Goal: Book appointment/travel/reservation

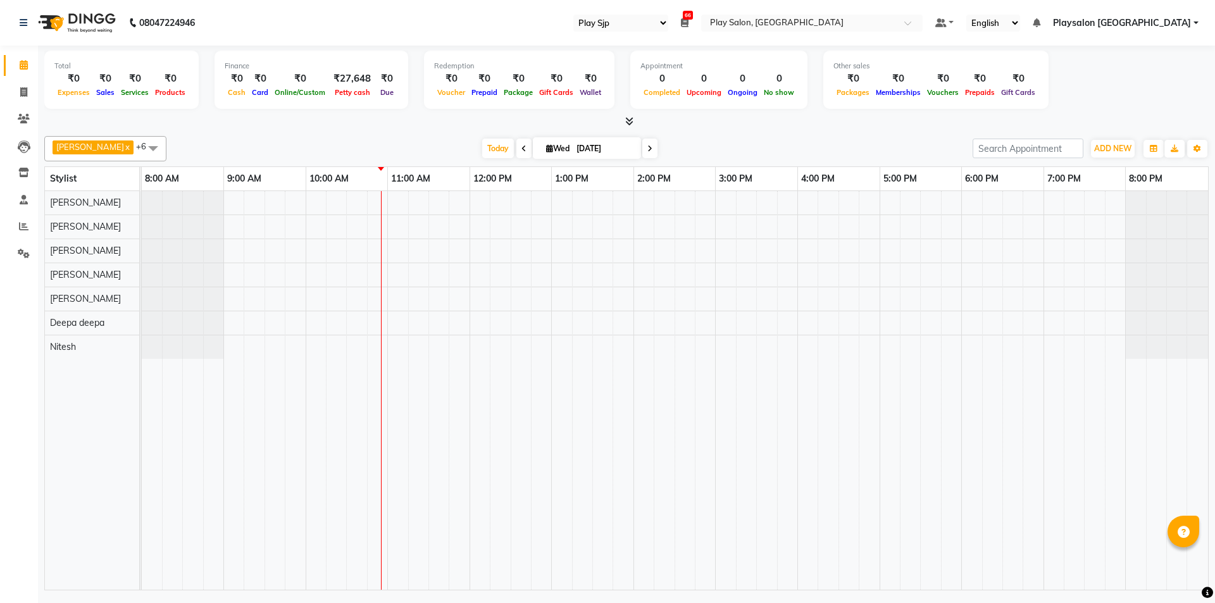
select select "94"
click at [480, 229] on div at bounding box center [675, 390] width 1066 height 399
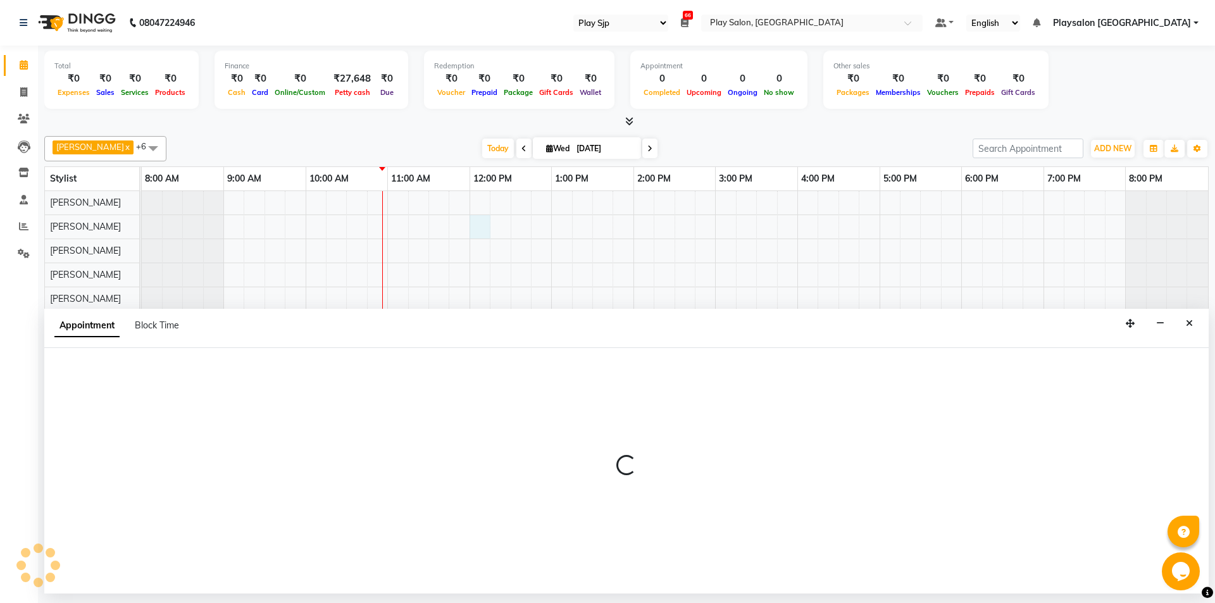
select select "80381"
select select "720"
select select "tentative"
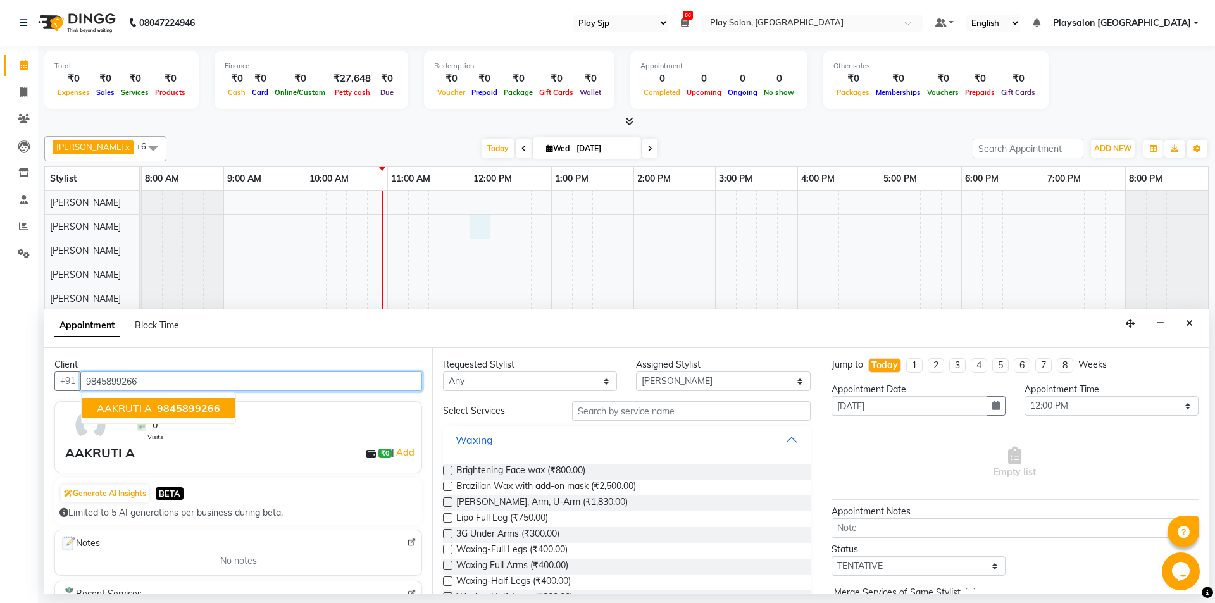
click at [182, 403] on span "9845899266" at bounding box center [188, 408] width 63 height 13
type input "9845899266"
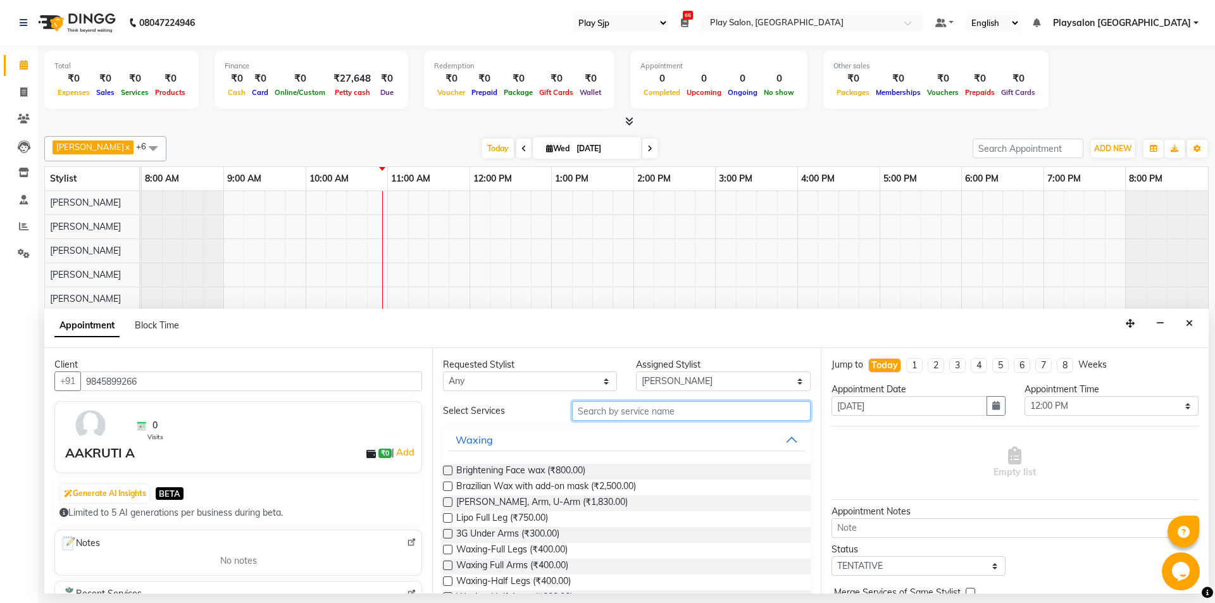
click at [625, 413] on input "text" at bounding box center [691, 411] width 239 height 20
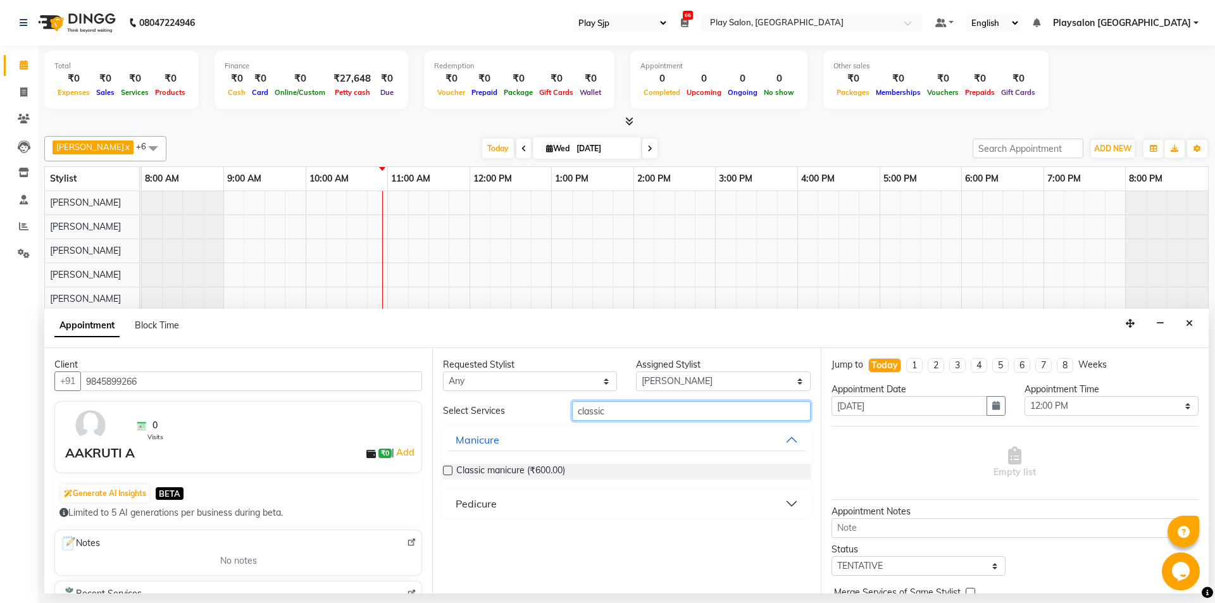
type input "classic"
click at [609, 508] on button "Pedicure" at bounding box center [626, 503] width 357 height 23
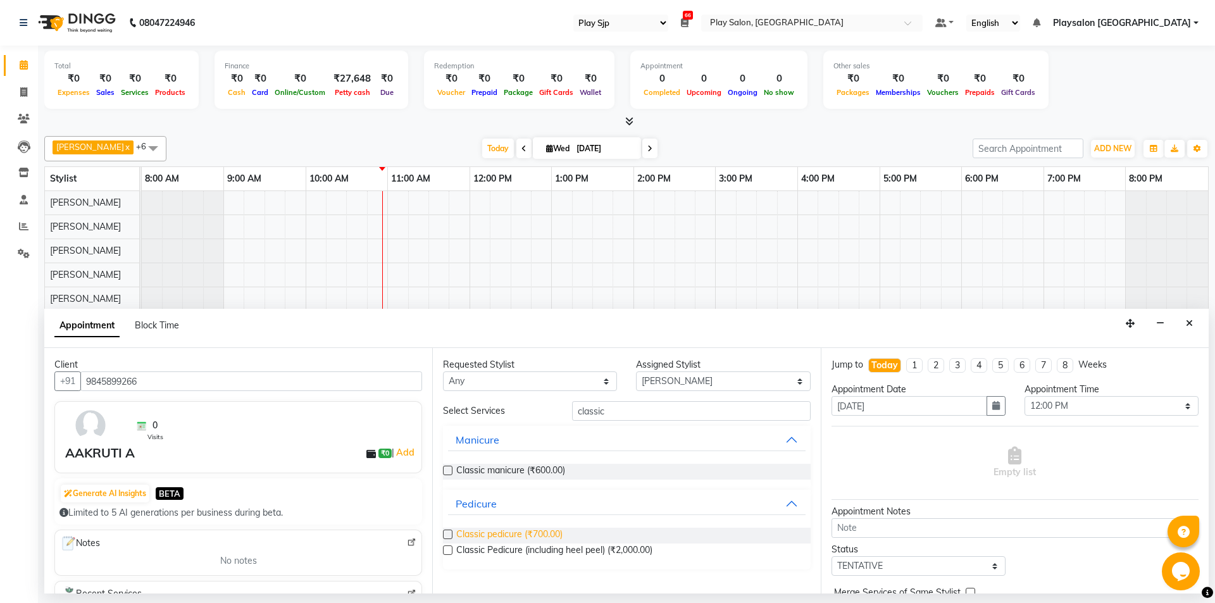
click at [542, 535] on span "Classic pedicure (₹700.00)" at bounding box center [509, 536] width 106 height 16
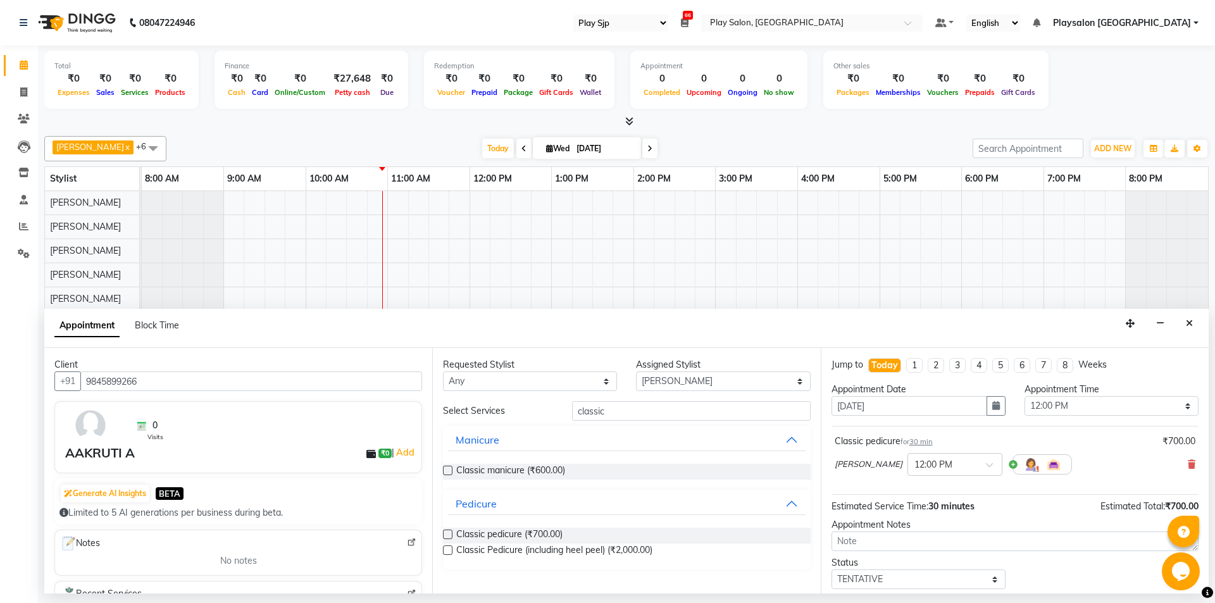
click at [452, 532] on label at bounding box center [447, 534] width 9 height 9
click at [451, 532] on input "checkbox" at bounding box center [447, 536] width 8 height 8
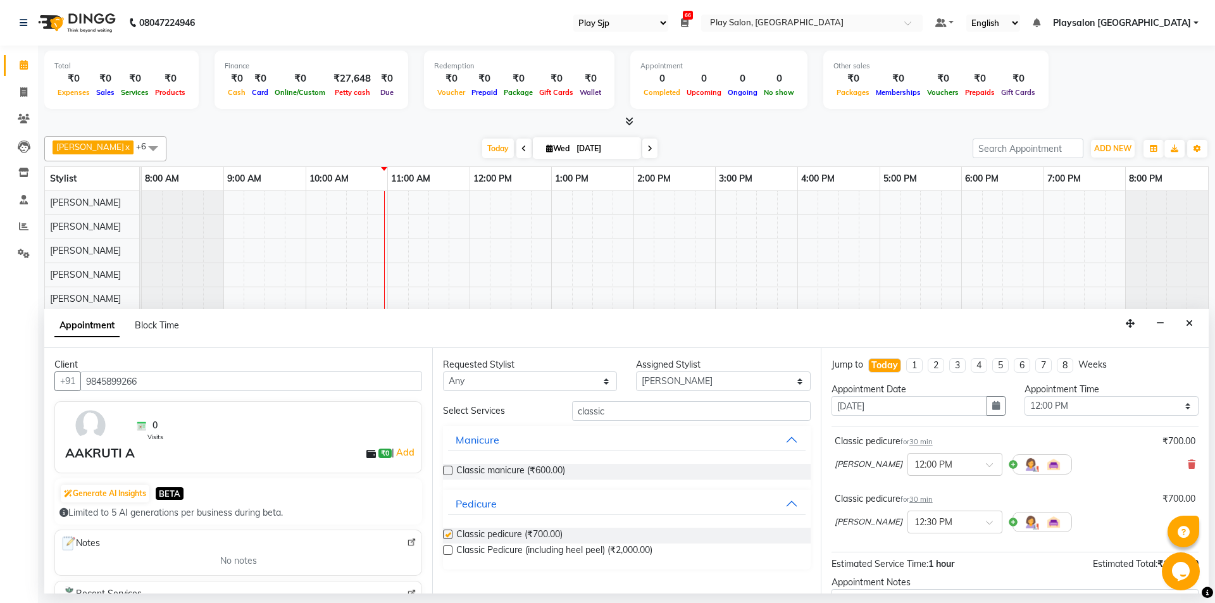
checkbox input "false"
click at [1188, 465] on icon at bounding box center [1192, 464] width 8 height 9
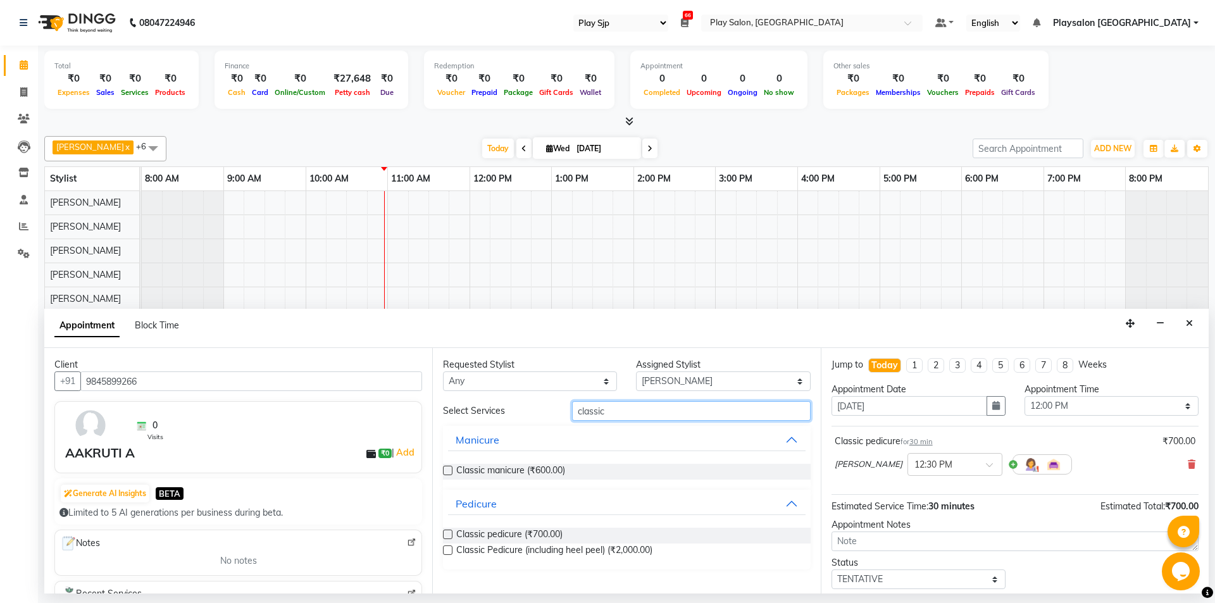
drag, startPoint x: 645, startPoint y: 414, endPoint x: 530, endPoint y: 414, distance: 114.5
click at [530, 414] on div "Select Services classic" at bounding box center [626, 411] width 386 height 20
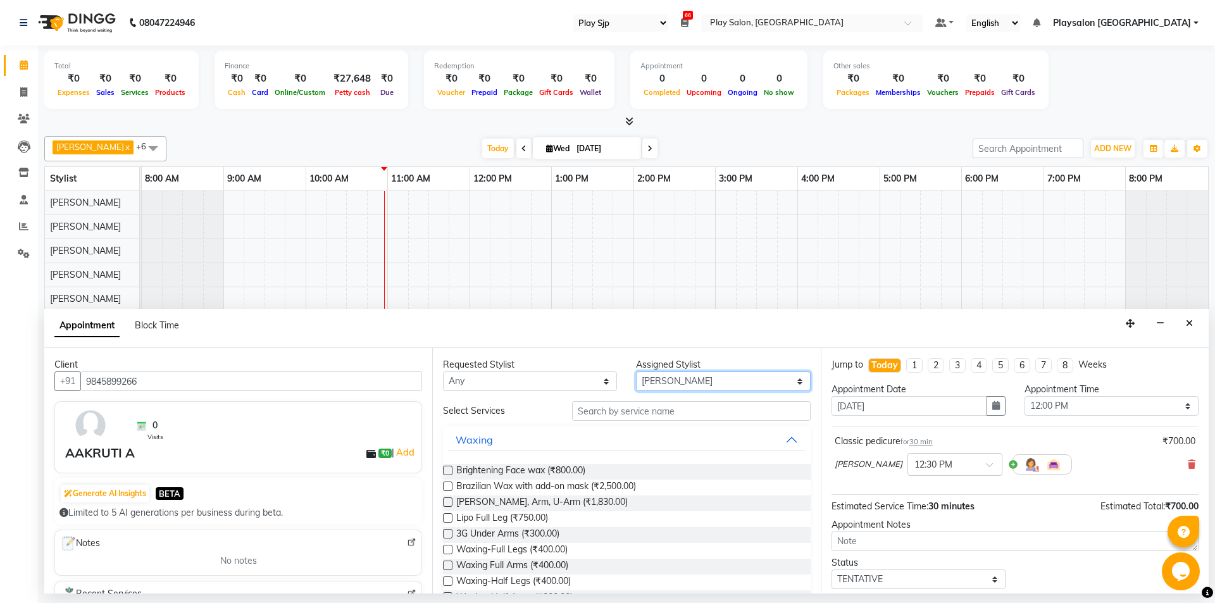
click at [663, 378] on select "Select [PERSON_NAME] [PERSON_NAME] Lun Deepa deepa [PERSON_NAME] [PERSON_NAME] …" at bounding box center [723, 381] width 174 height 20
select select "88570"
click at [636, 371] on select "Select [PERSON_NAME] [PERSON_NAME] Lun Deepa deepa [PERSON_NAME] [PERSON_NAME] …" at bounding box center [723, 381] width 174 height 20
click at [635, 410] on input "text" at bounding box center [691, 411] width 239 height 20
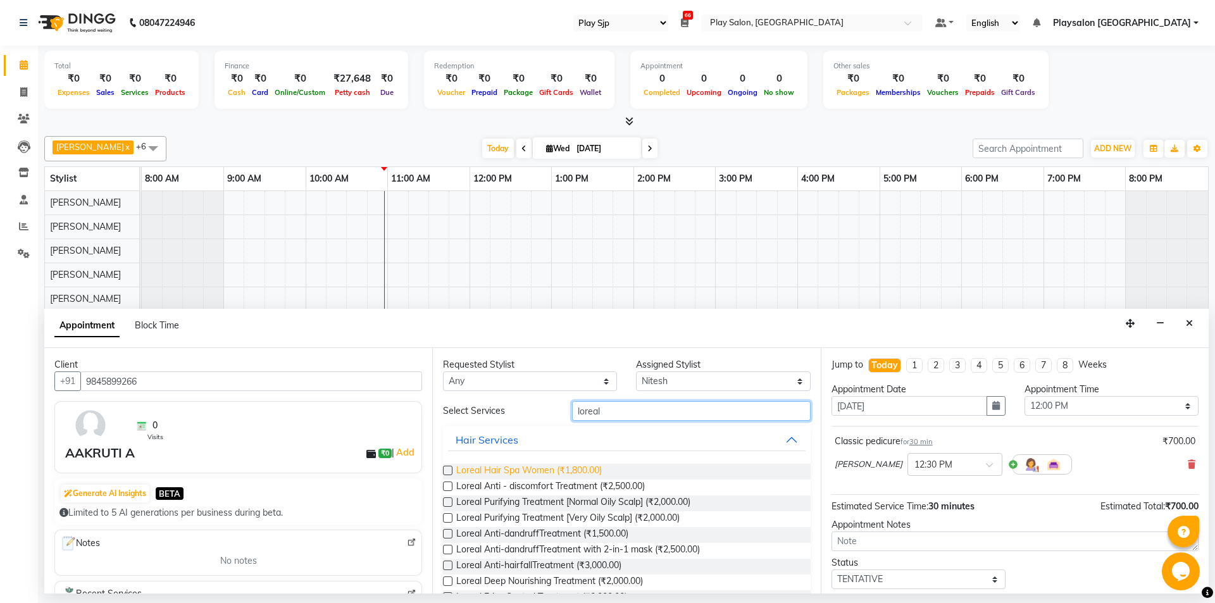
type input "loreal"
click at [549, 468] on span "Loreal Hair Spa Women (₹1,800.00)" at bounding box center [529, 472] width 146 height 16
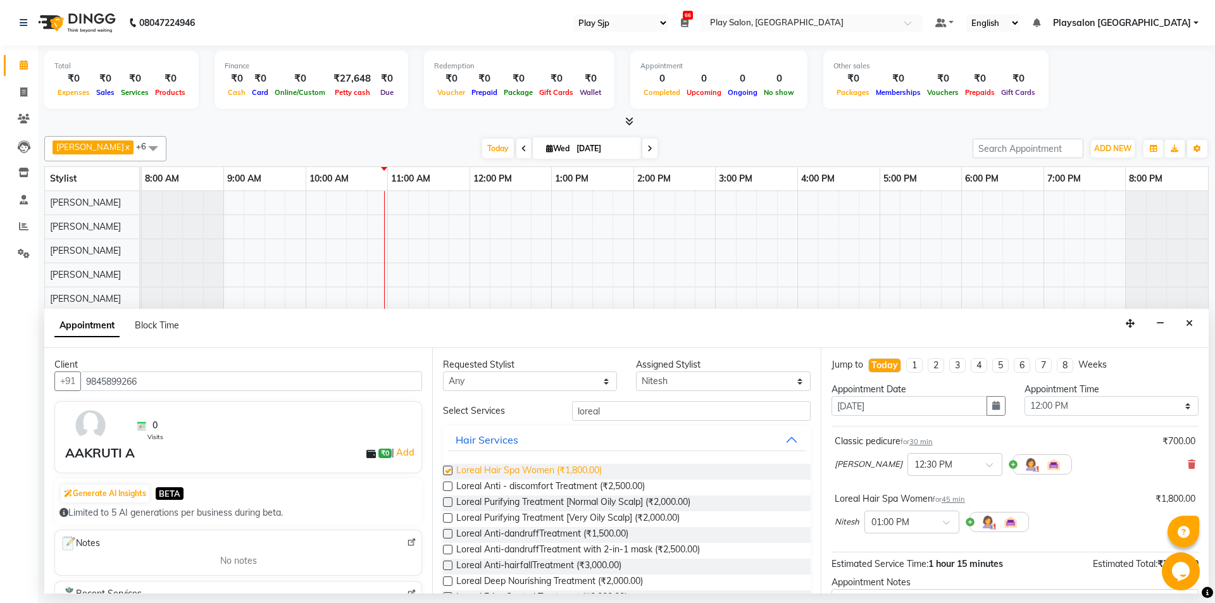
checkbox input "false"
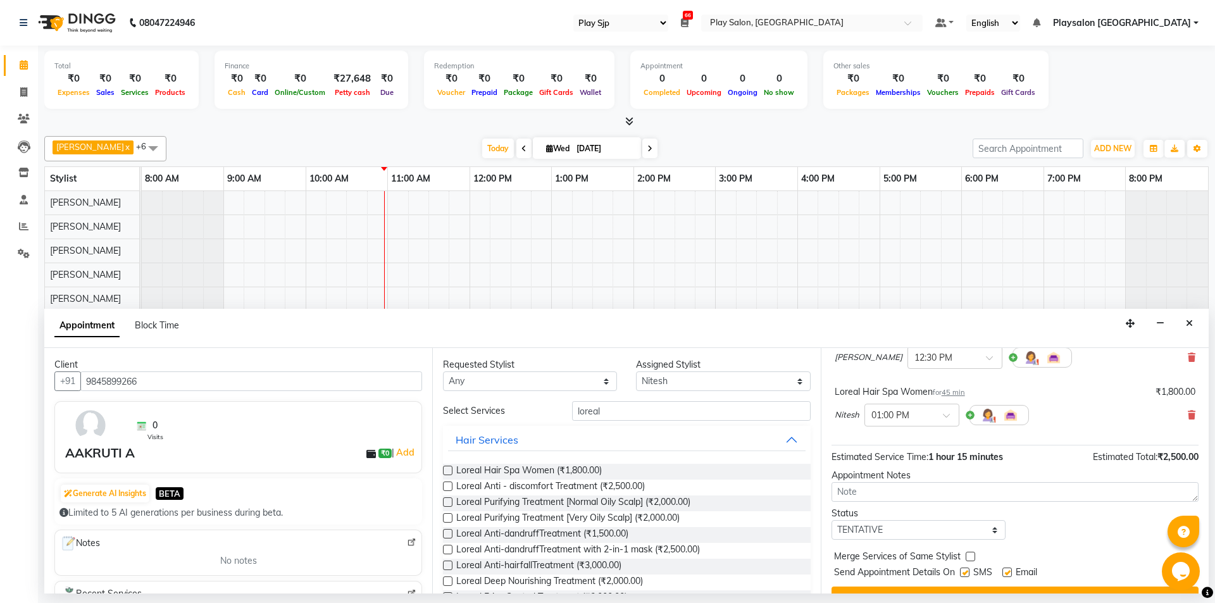
scroll to position [133, 0]
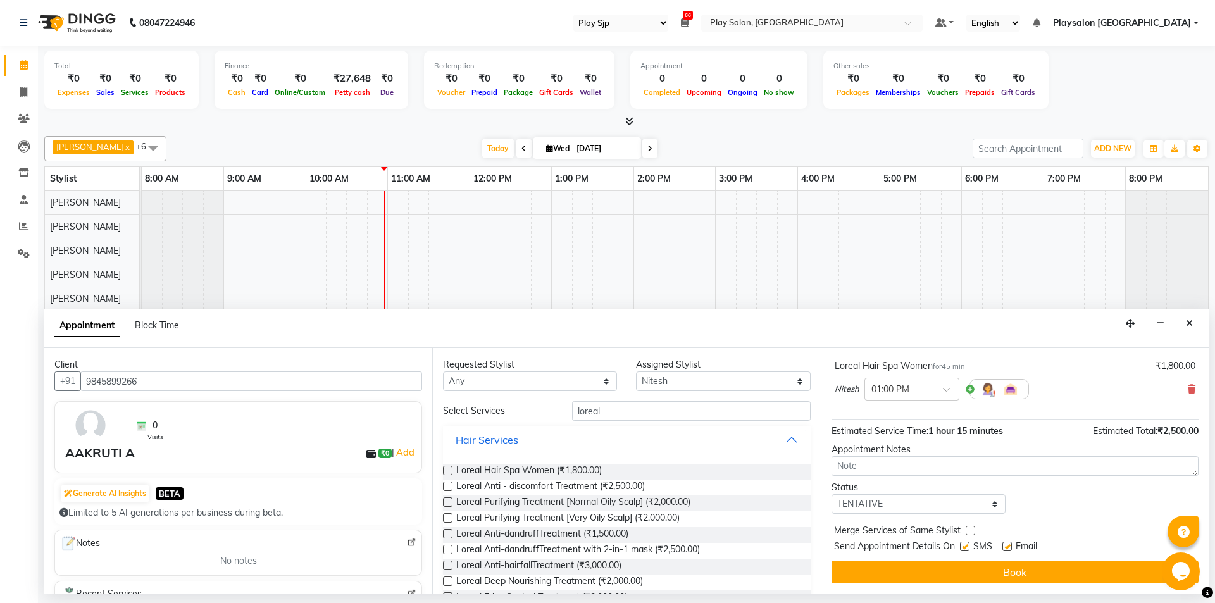
click at [963, 542] on label at bounding box center [964, 546] width 9 height 9
click at [963, 544] on input "checkbox" at bounding box center [964, 548] width 8 height 8
checkbox input "false"
click at [1007, 543] on label at bounding box center [1006, 546] width 9 height 9
click at [1007, 544] on input "checkbox" at bounding box center [1006, 548] width 8 height 8
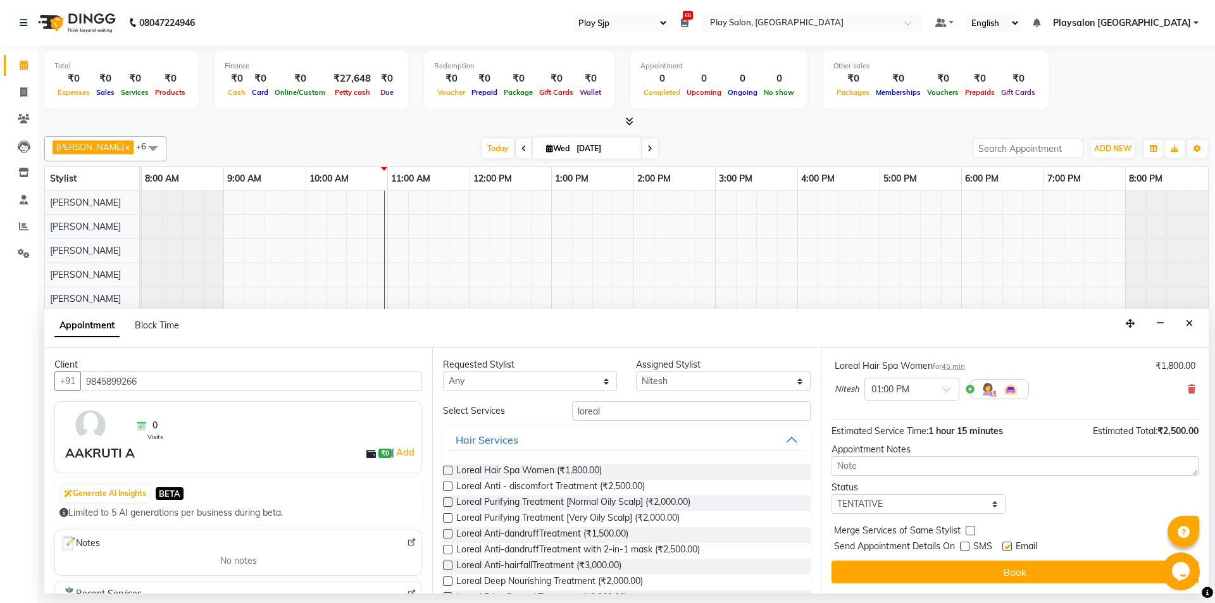
checkbox input "false"
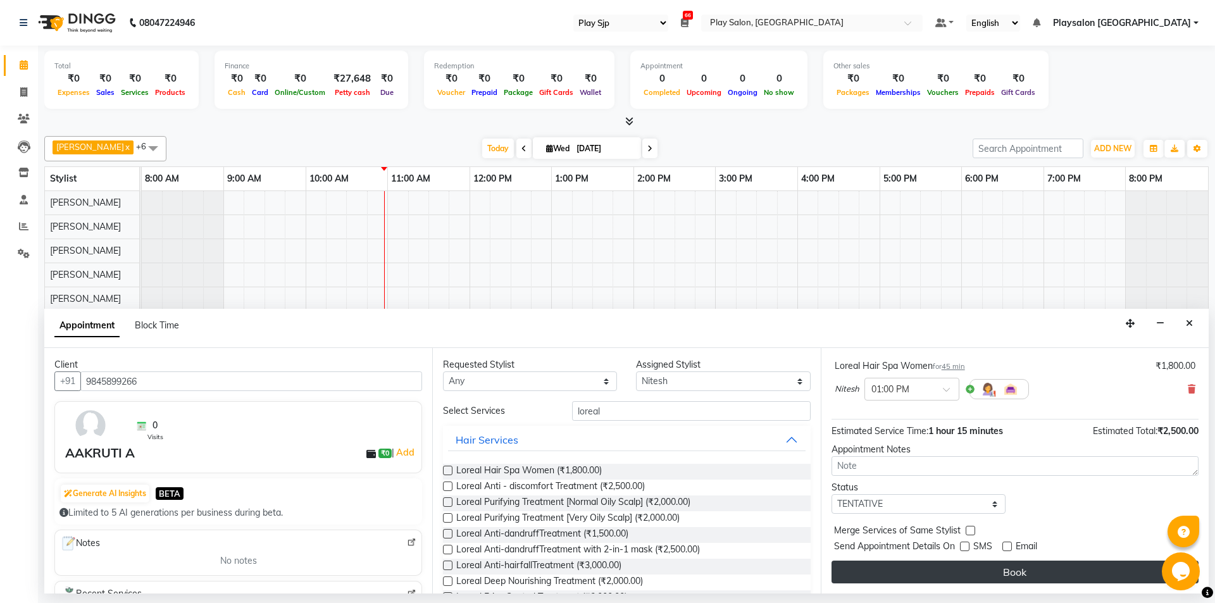
click at [1010, 567] on button "Book" at bounding box center [1015, 572] width 367 height 23
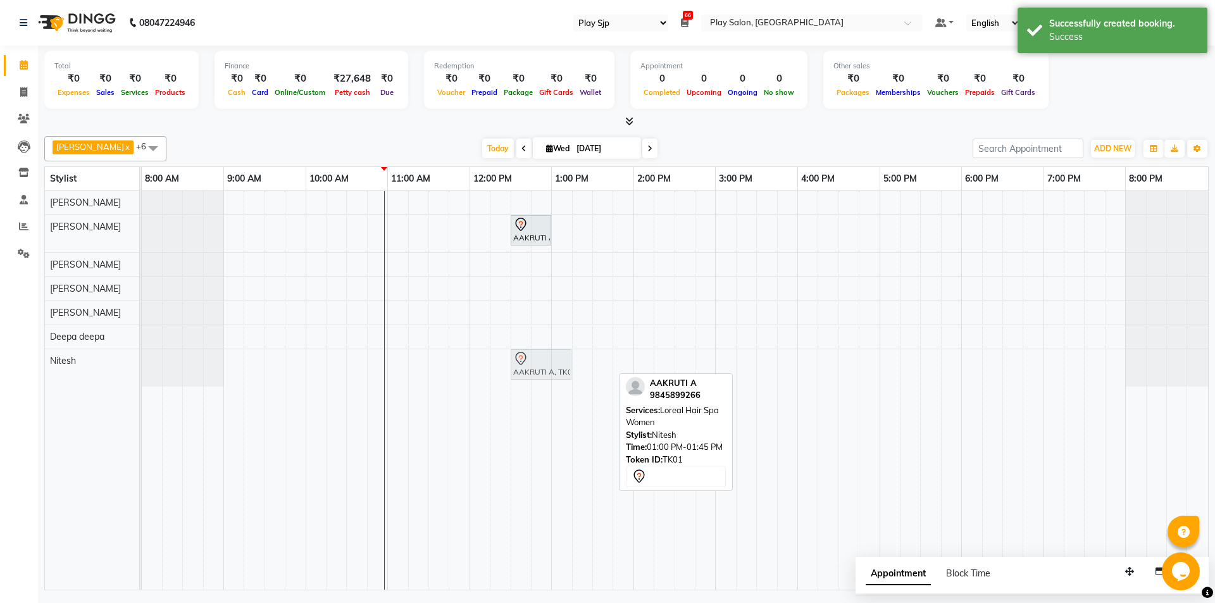
drag, startPoint x: 597, startPoint y: 366, endPoint x: 561, endPoint y: 370, distance: 36.3
click at [142, 370] on div "AAKRUTI A, TK01, 01:00 PM-01:45 PM, Loreal Hair Spa Women AAKRUTI A, TK01, 01:0…" at bounding box center [142, 367] width 0 height 37
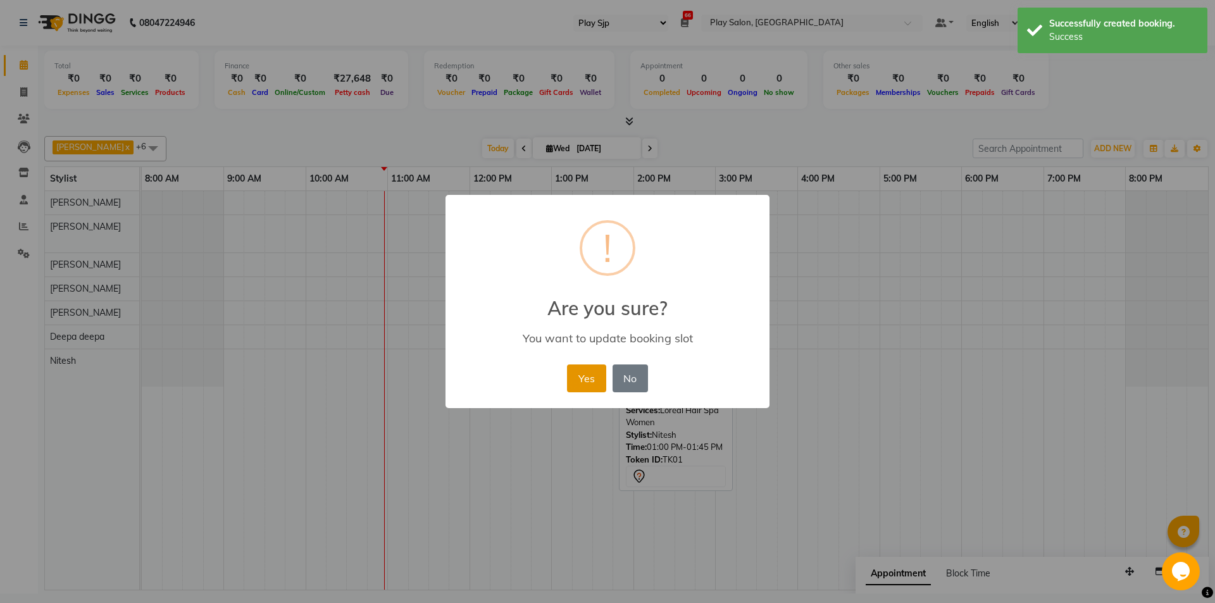
click at [587, 383] on button "Yes" at bounding box center [586, 378] width 39 height 28
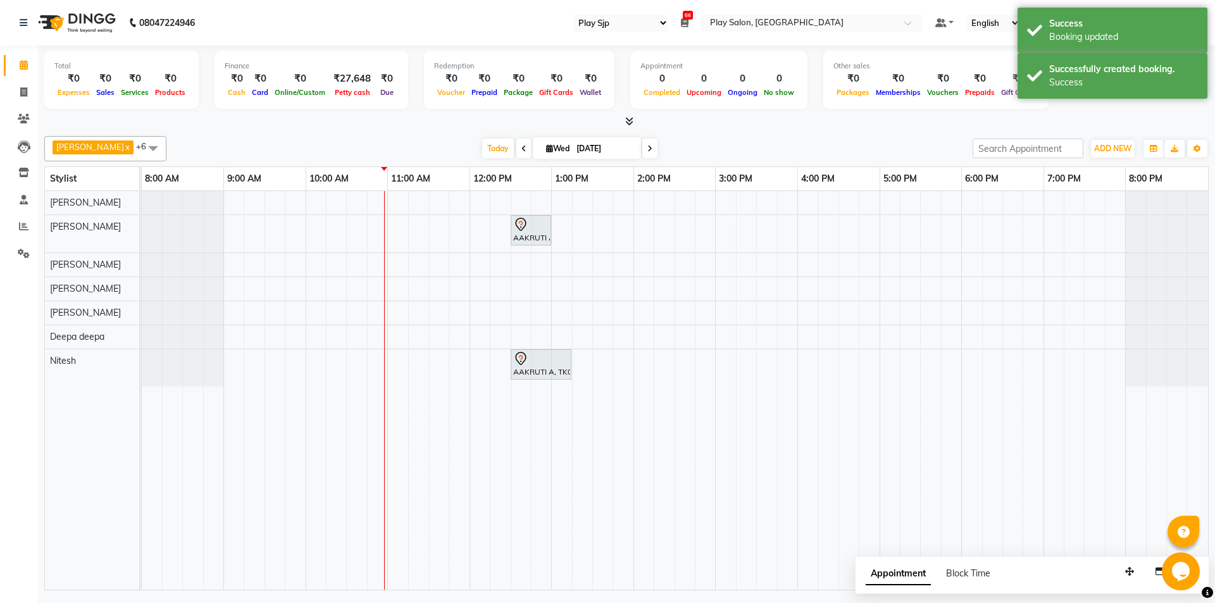
click at [921, 204] on div "AAKRUTI A, TK01, 12:30 PM-01:00 PM, Classic pedicure AAKRUTI A, TK01, 12:30 PM-…" at bounding box center [675, 390] width 1066 height 399
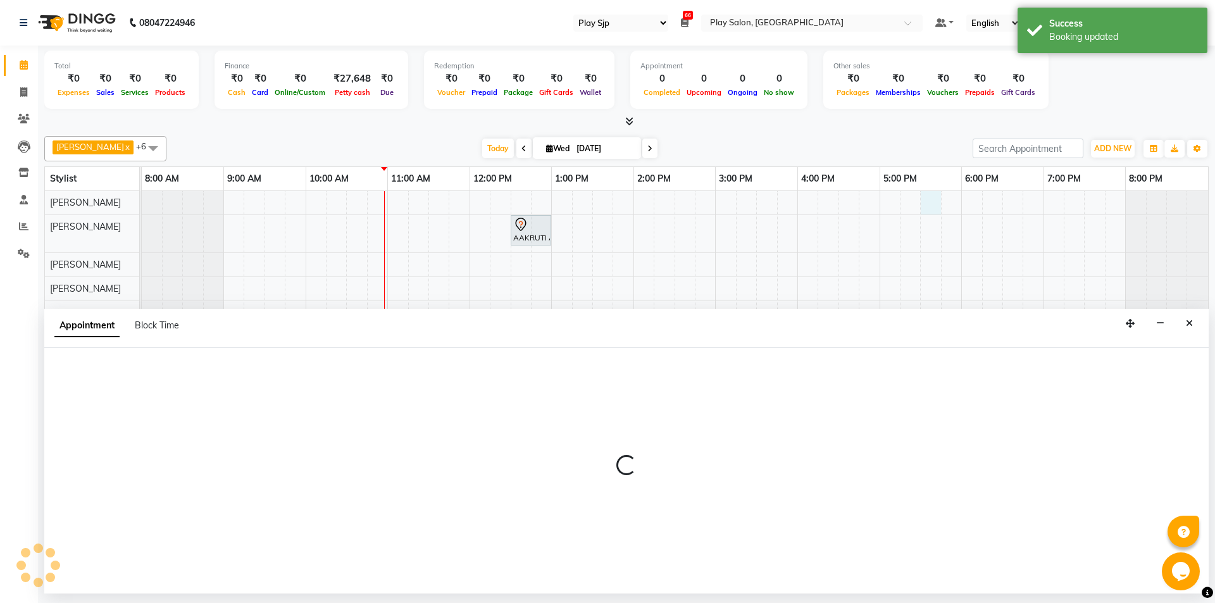
select select "80385"
select select "tentative"
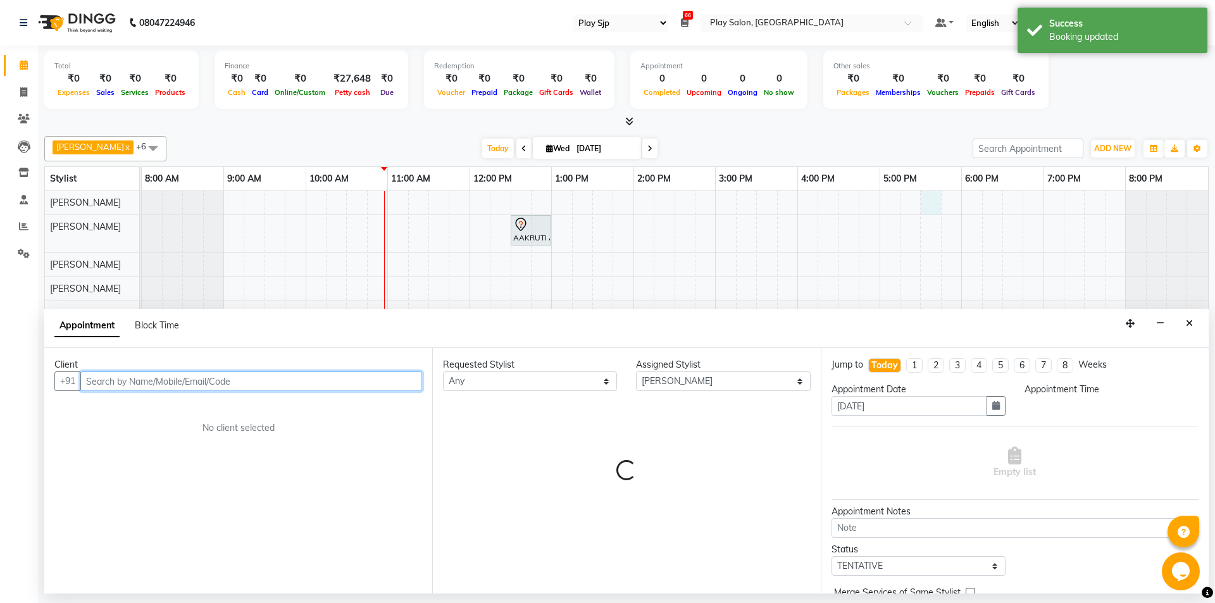
select select "1050"
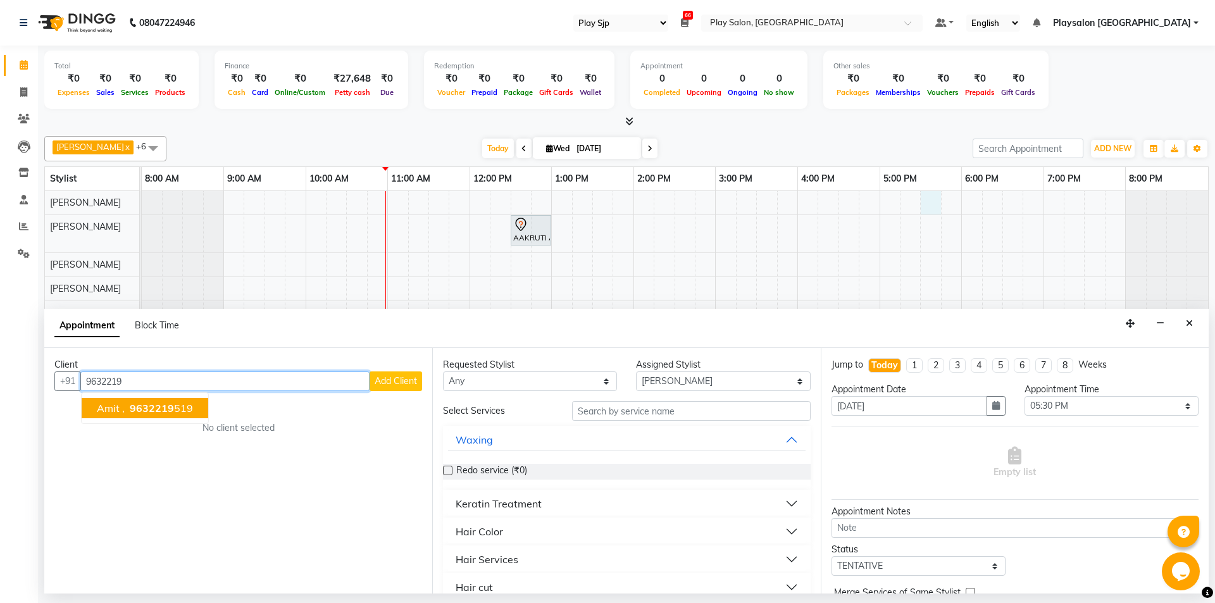
click at [146, 413] on span "9632219" at bounding box center [152, 408] width 44 height 13
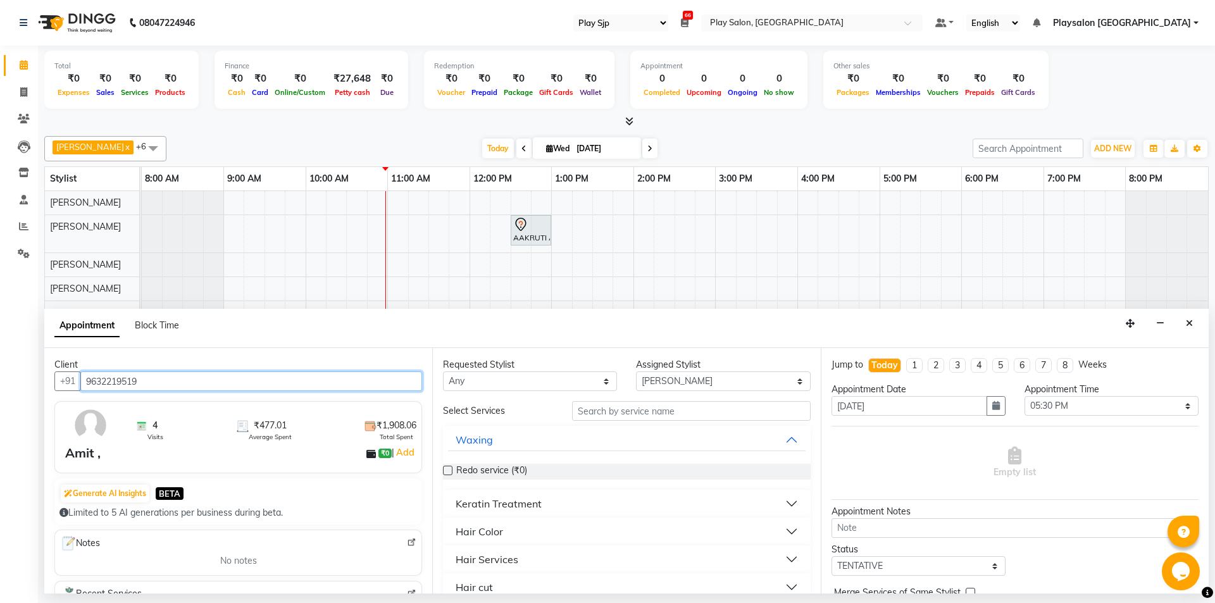
type input "9632219519"
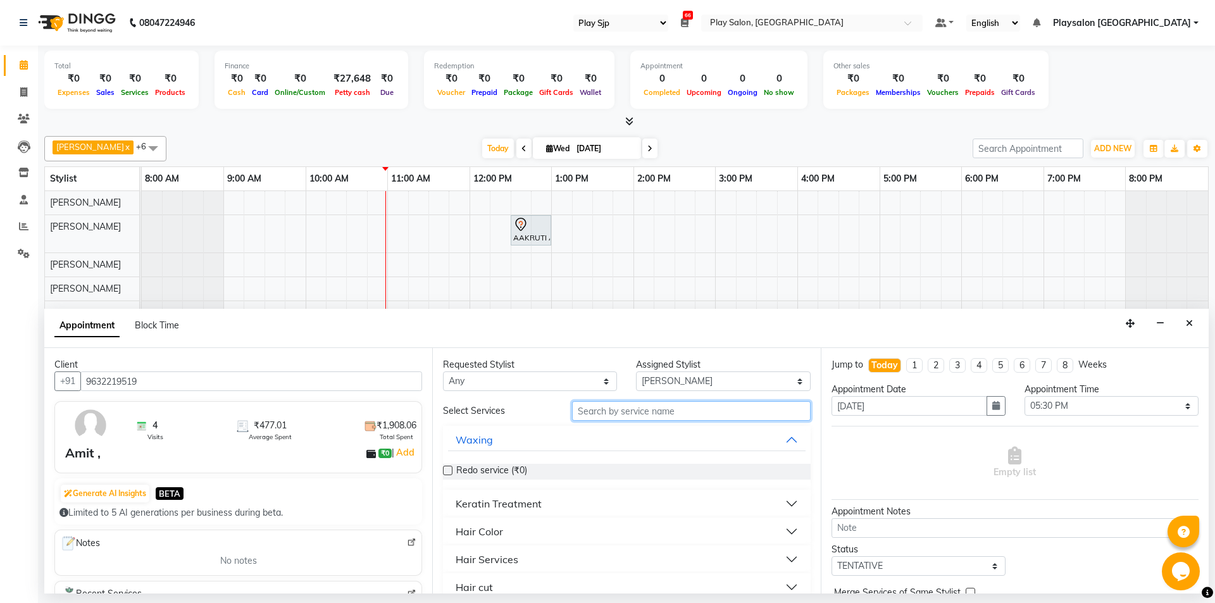
click at [607, 408] on input "text" at bounding box center [691, 411] width 239 height 20
type input "h"
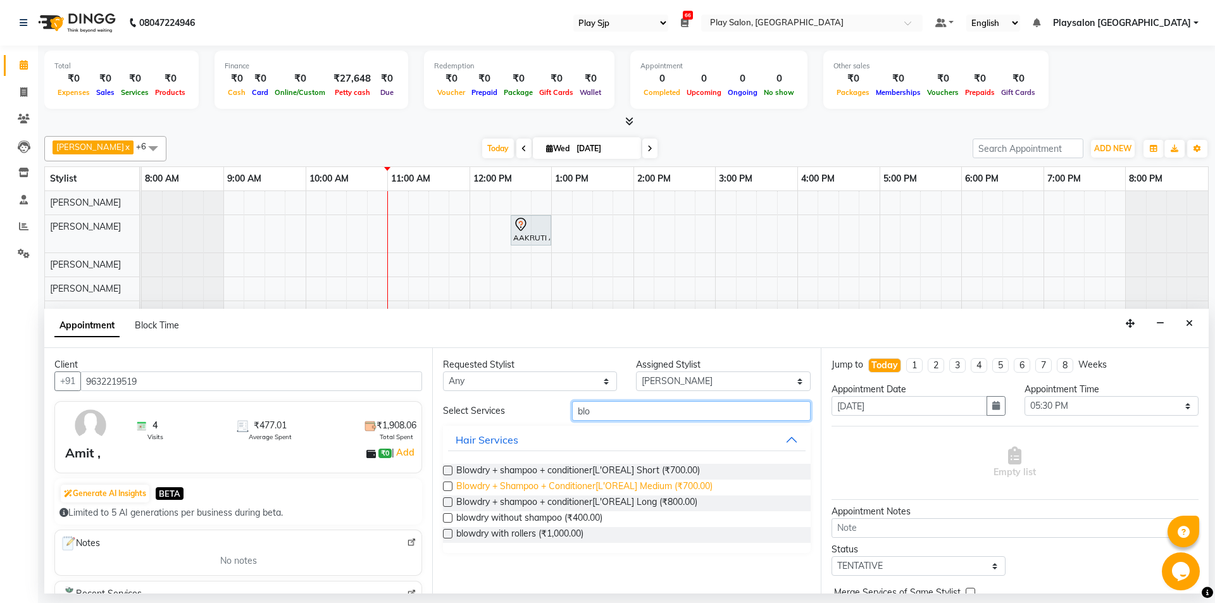
type input "blo"
click at [617, 482] on span "Blowdry + Shampoo + Conditioner[L'OREAL] Medium (₹700.00)" at bounding box center [584, 488] width 256 height 16
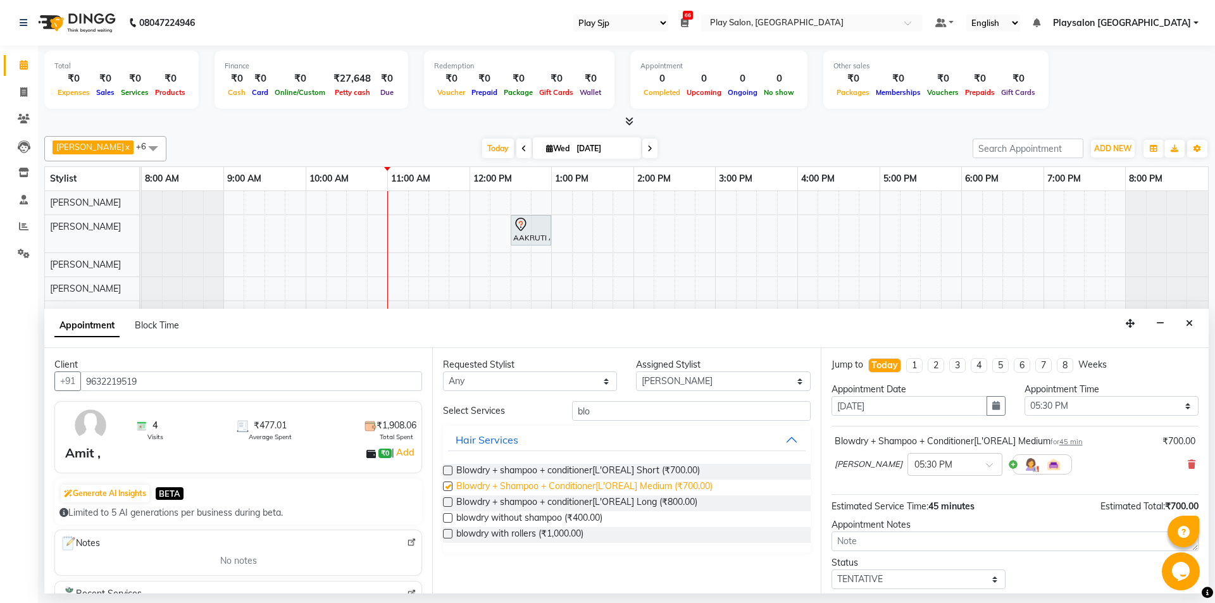
checkbox input "false"
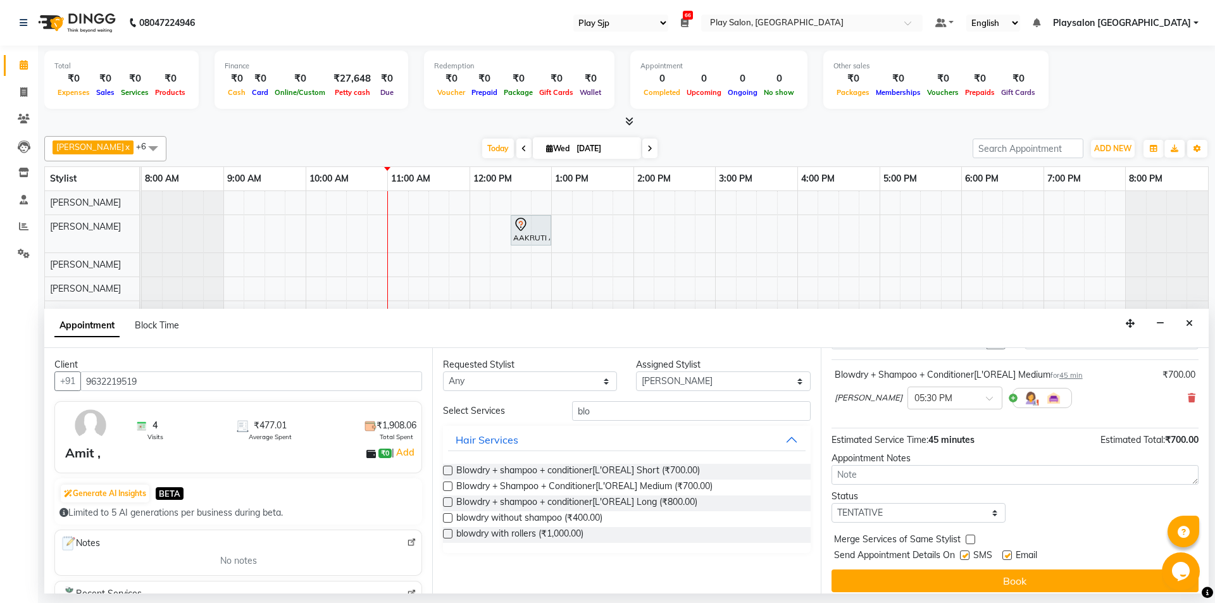
scroll to position [75, 0]
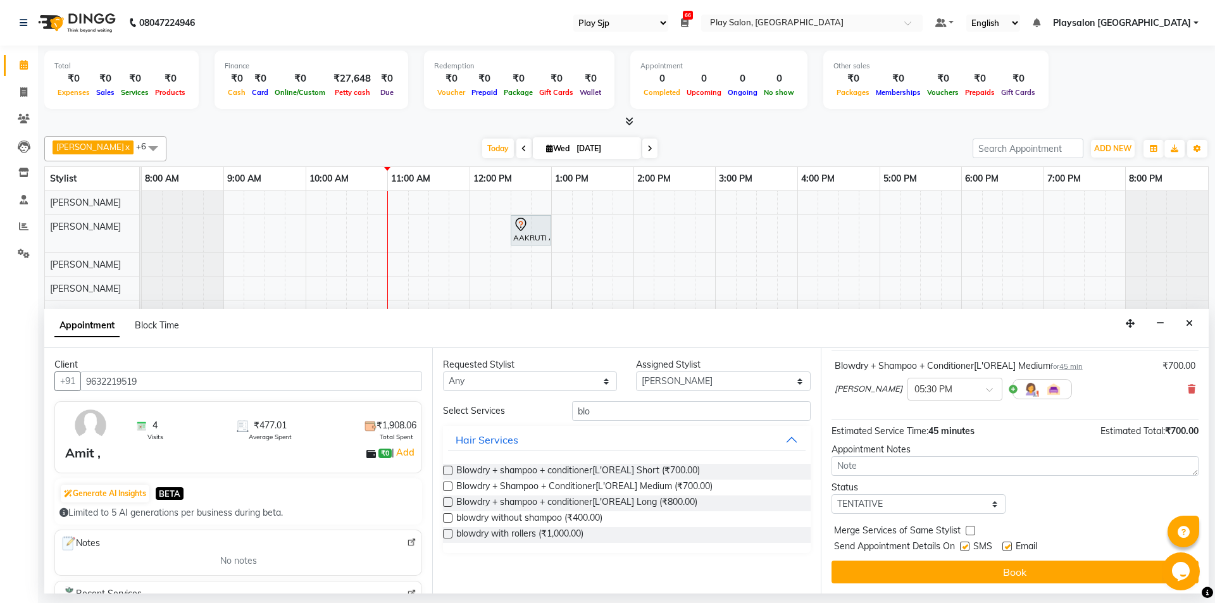
click at [964, 547] on label at bounding box center [964, 546] width 9 height 9
click at [964, 547] on input "checkbox" at bounding box center [964, 548] width 8 height 8
checkbox input "false"
click at [1008, 548] on label at bounding box center [1006, 546] width 9 height 9
click at [1008, 548] on input "checkbox" at bounding box center [1006, 548] width 8 height 8
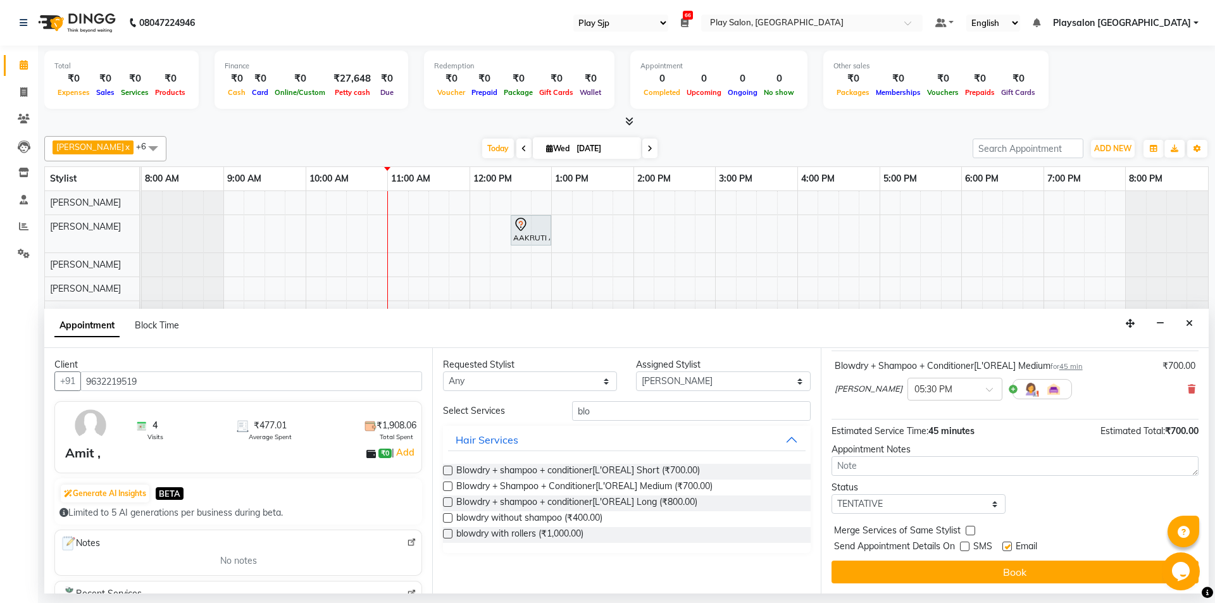
checkbox input "false"
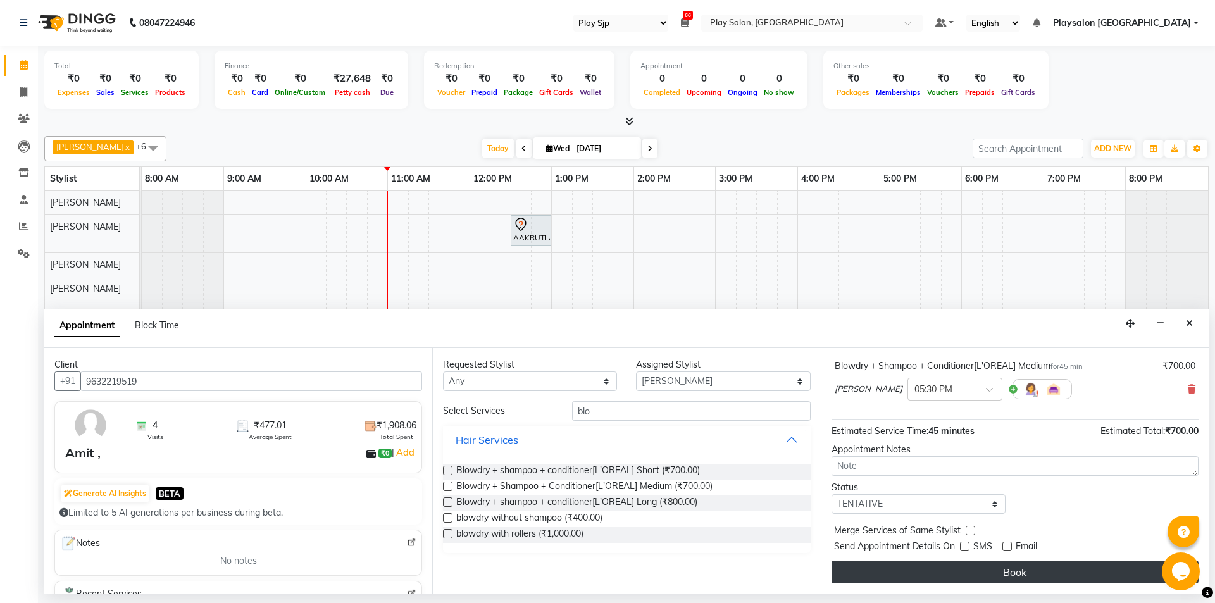
click at [999, 563] on button "Book" at bounding box center [1015, 572] width 367 height 23
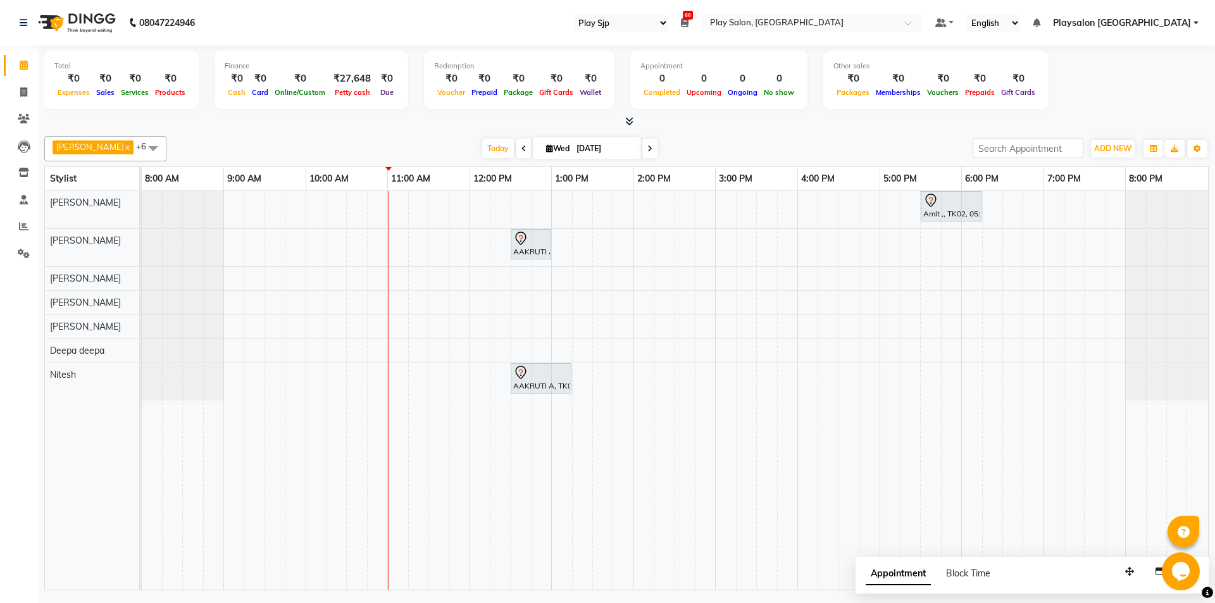
click at [516, 153] on span at bounding box center [523, 149] width 15 height 20
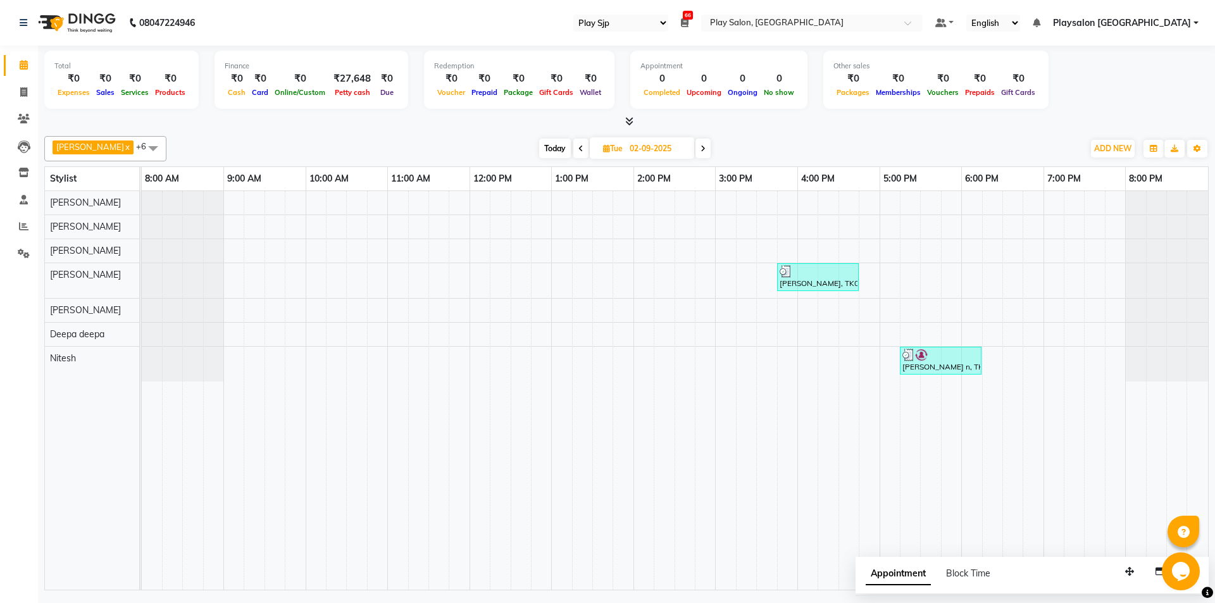
click at [695, 153] on span at bounding box center [702, 149] width 15 height 20
type input "[DATE]"
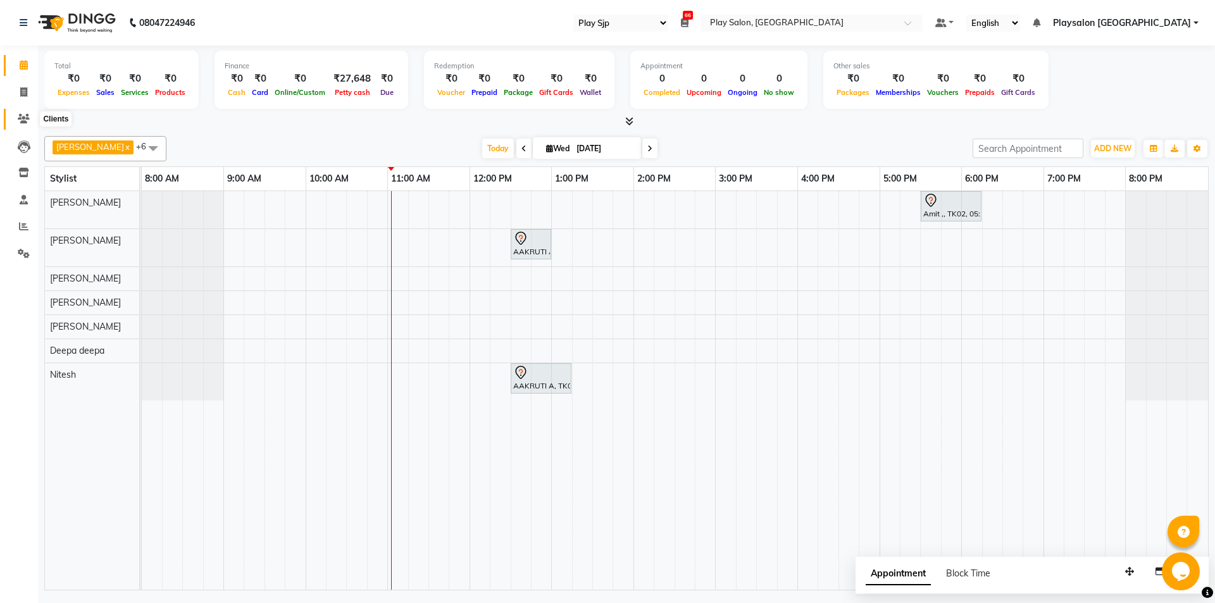
click at [23, 119] on icon at bounding box center [24, 118] width 12 height 9
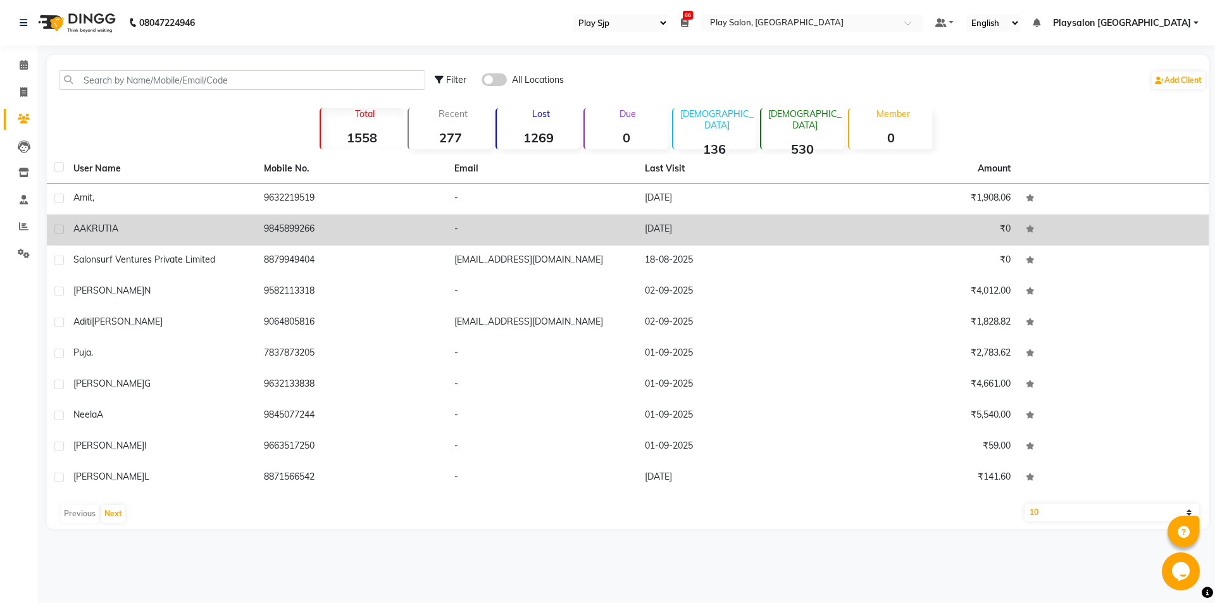
click at [267, 231] on td "9845899266" at bounding box center [351, 230] width 190 height 31
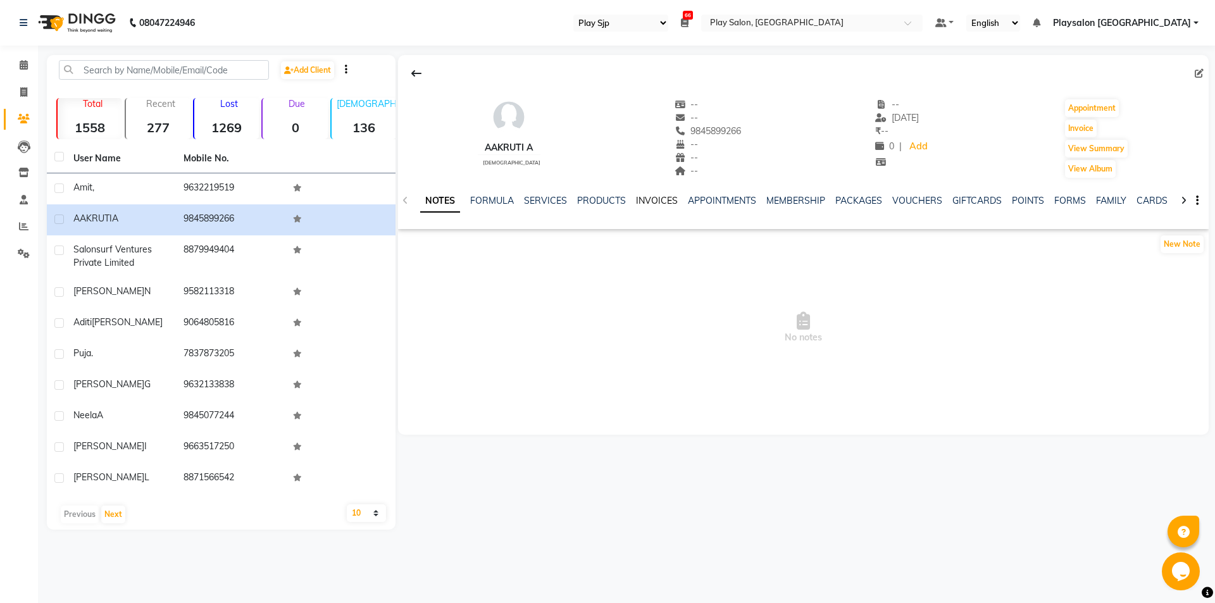
click at [640, 202] on link "INVOICES" at bounding box center [657, 200] width 42 height 11
click at [24, 68] on icon at bounding box center [24, 64] width 8 height 9
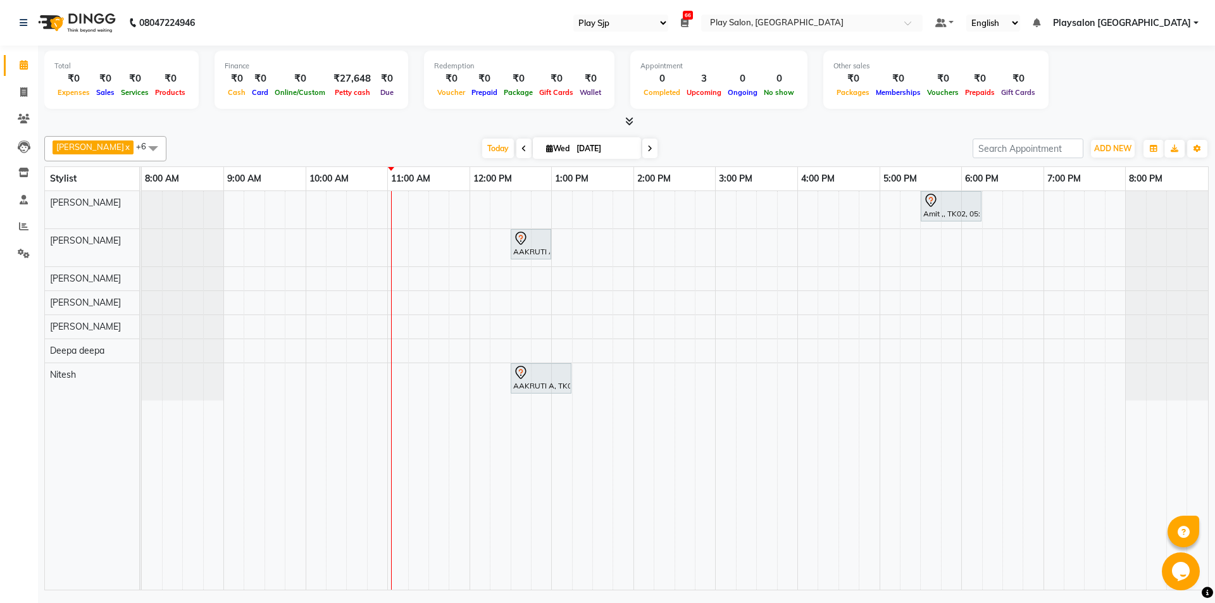
click at [331, 132] on div "[PERSON_NAME] x [PERSON_NAME] x [PERSON_NAME] Yimkhiung x [PERSON_NAME] x [PERS…" at bounding box center [626, 360] width 1164 height 459
click at [521, 146] on icon at bounding box center [523, 149] width 5 height 8
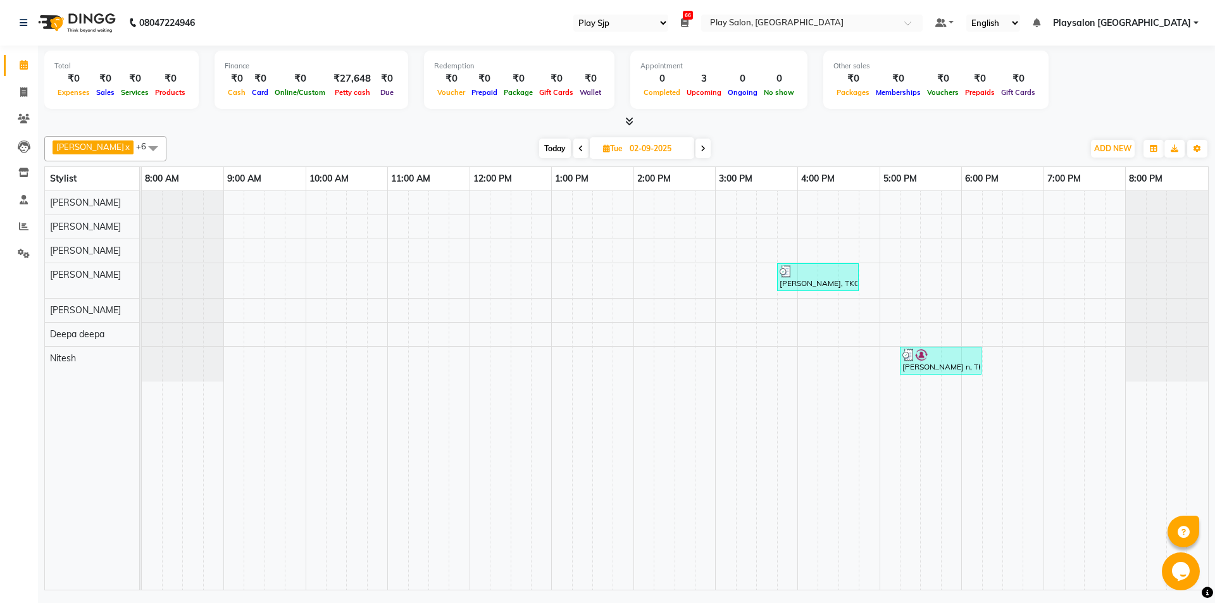
click at [578, 147] on icon at bounding box center [580, 149] width 5 height 8
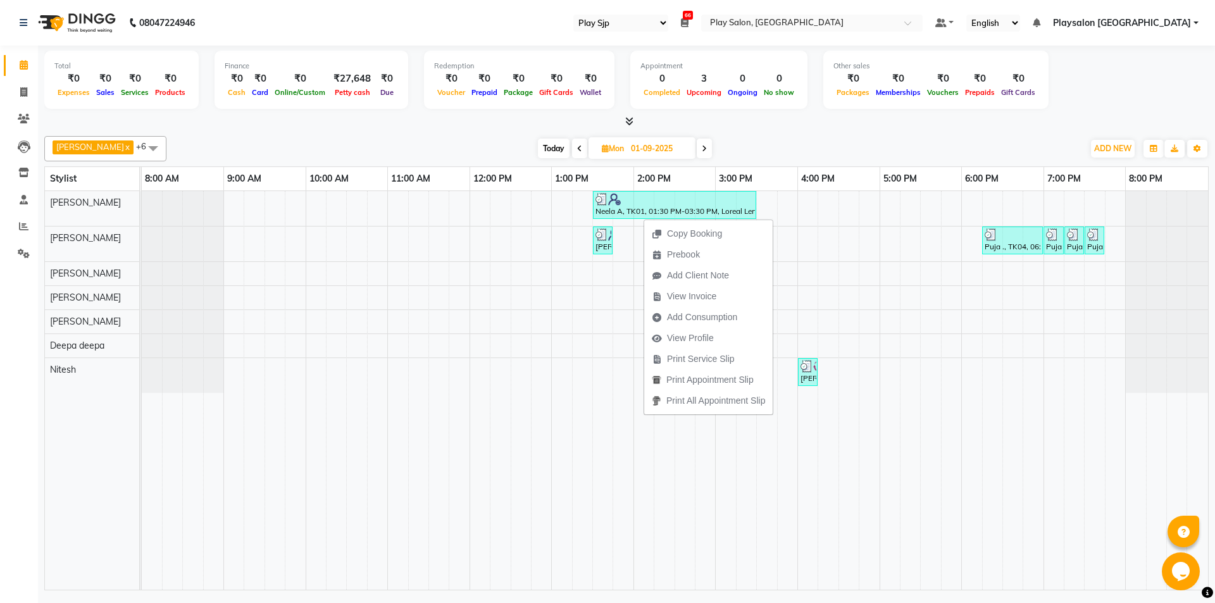
drag, startPoint x: 650, startPoint y: 247, endPoint x: 656, endPoint y: 420, distance: 172.9
click at [498, 397] on td at bounding box center [500, 390] width 20 height 399
click at [542, 146] on span "Today" at bounding box center [554, 149] width 32 height 20
type input "[DATE]"
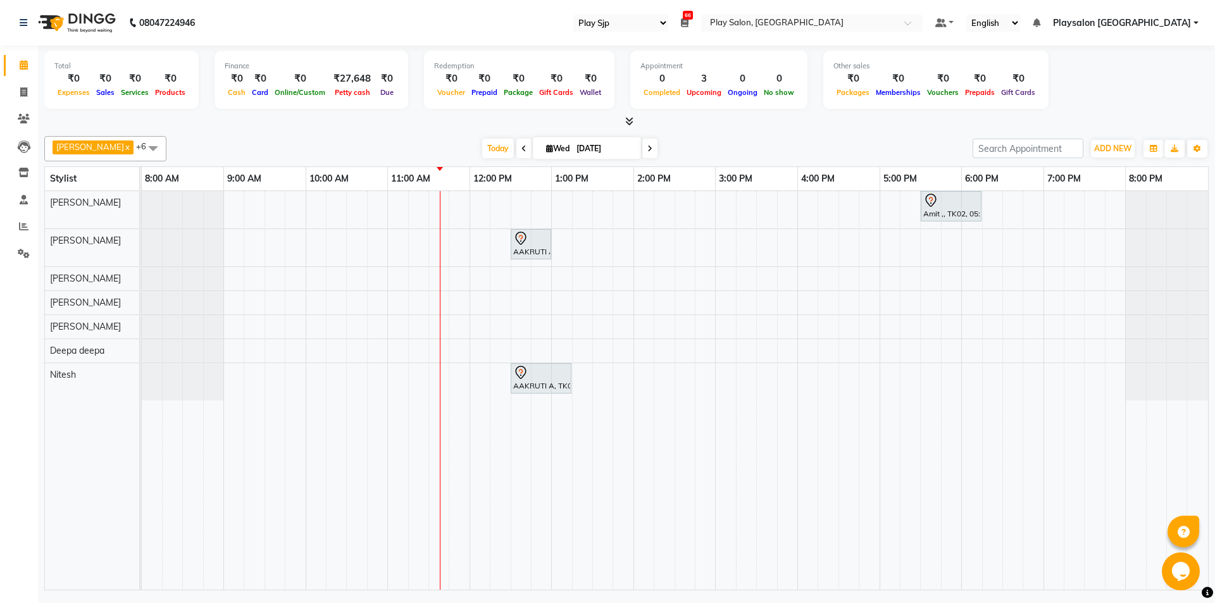
click at [706, 127] on div at bounding box center [626, 121] width 1164 height 13
click at [689, 130] on div "Total ₹0 Expenses ₹0 Sales ₹0 Services ₹0 Products Finance ₹0 Cash ₹0 Card ₹0 O…" at bounding box center [626, 320] width 1177 height 548
click at [595, 159] on div "[PERSON_NAME] x [PERSON_NAME] x [PERSON_NAME] Yimkhiung x [PERSON_NAME] x [PERS…" at bounding box center [626, 148] width 1164 height 25
click at [341, 139] on div "[DATE] [DATE]" at bounding box center [570, 148] width 794 height 19
